Goal: Task Accomplishment & Management: Manage account settings

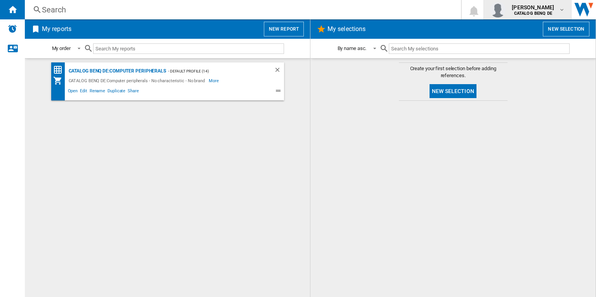
click at [526, 16] on div "[PERSON_NAME] CATALOG BENQ DE" at bounding box center [527, 10] width 75 height 16
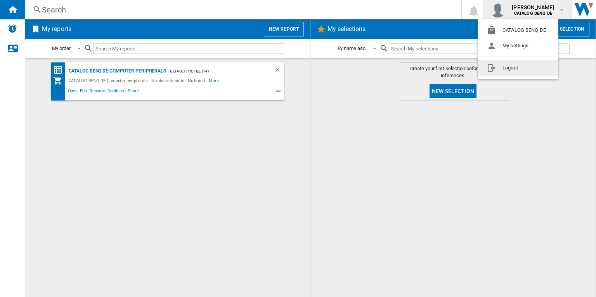
click at [506, 68] on button "Logout" at bounding box center [517, 68] width 81 height 16
